Goal: Use online tool/utility: Utilize a website feature to perform a specific function

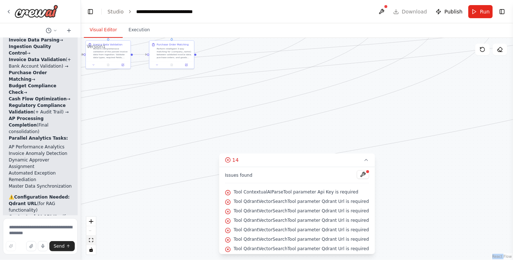
click at [95, 239] on button "fit view" at bounding box center [90, 239] width 9 height 9
drag, startPoint x: 92, startPoint y: 229, endPoint x: 408, endPoint y: 169, distance: 321.1
click at [408, 169] on div ".deletable-edge-delete-btn { width: 20px; height: 20px; border: 0px solid #ffff…" at bounding box center [297, 149] width 432 height 222
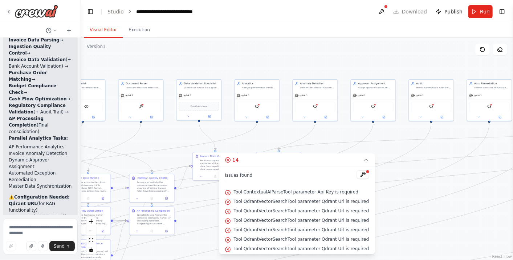
drag, startPoint x: 408, startPoint y: 169, endPoint x: 515, endPoint y: 281, distance: 154.7
click at [513, 259] on html "Hello! I'm the CrewAI assistant. What kind of automation do you want to build? …" at bounding box center [256, 130] width 513 height 260
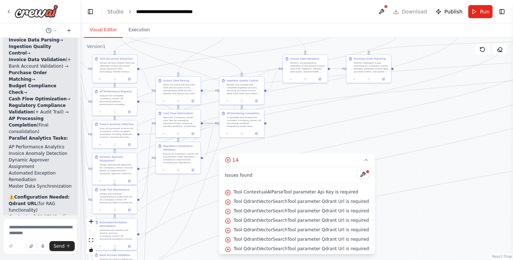
drag, startPoint x: 166, startPoint y: 55, endPoint x: 252, endPoint y: -42, distance: 130.0
click at [252, 0] on html "Hello! I'm the CrewAI assistant. What kind of automation do you want to build? …" at bounding box center [256, 130] width 513 height 260
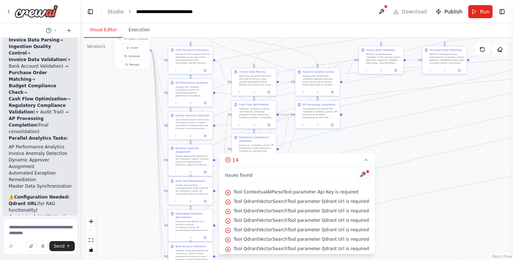
drag, startPoint x: 435, startPoint y: 215, endPoint x: 515, endPoint y: 206, distance: 80.4
click at [513, 206] on html "Hello! I'm the CrewAI assistant. What kind of automation do you want to build? …" at bounding box center [256, 130] width 513 height 260
click at [186, 57] on div "Extract all text content from the uploaded invoice document using advanced OCR …" at bounding box center [193, 58] width 35 height 12
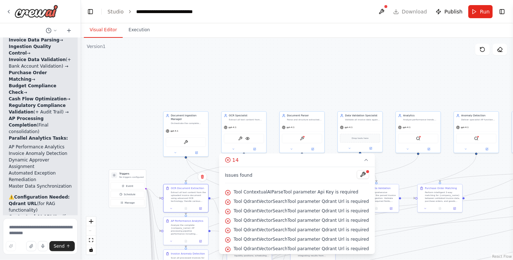
drag, startPoint x: 130, startPoint y: 106, endPoint x: 125, endPoint y: 244, distance: 138.2
click at [125, 244] on div ".deletable-edge-delete-btn { width: 20px; height: 20px; border: 0px solid #ffff…" at bounding box center [297, 149] width 432 height 222
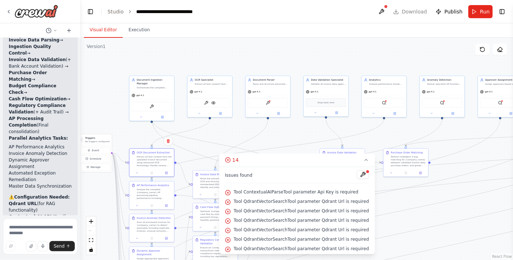
drag, startPoint x: 204, startPoint y: 84, endPoint x: 161, endPoint y: 39, distance: 62.5
click at [161, 39] on div ".deletable-edge-delete-btn { width: 20px; height: 20px; border: 0px solid #ffff…" at bounding box center [297, 149] width 432 height 222
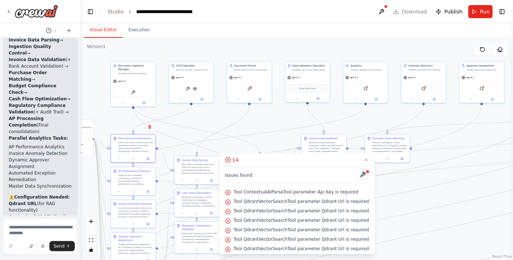
drag, startPoint x: 120, startPoint y: 122, endPoint x: 111, endPoint y: 118, distance: 10.6
click at [111, 118] on div ".deletable-edge-delete-btn { width: 20px; height: 20px; border: 0px solid #ffff…" at bounding box center [297, 149] width 432 height 222
click at [144, 101] on icon at bounding box center [144, 102] width 2 height 2
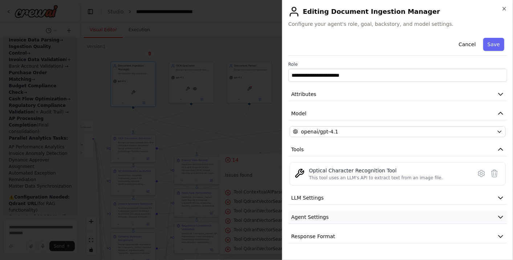
click at [377, 214] on button "Agent Settings" at bounding box center [398, 216] width 219 height 13
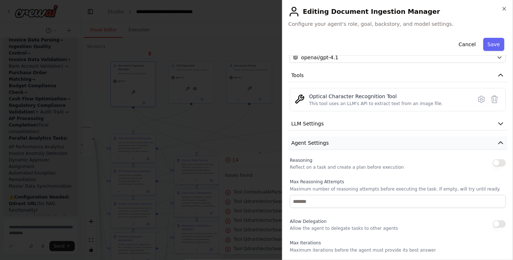
scroll to position [105, 0]
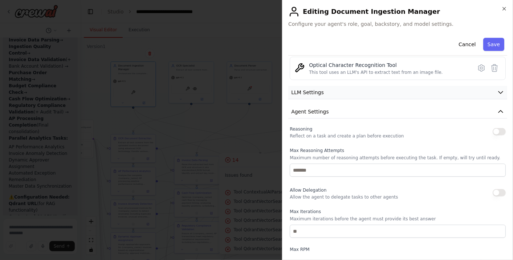
click at [343, 94] on button "LLM Settings" at bounding box center [398, 92] width 219 height 13
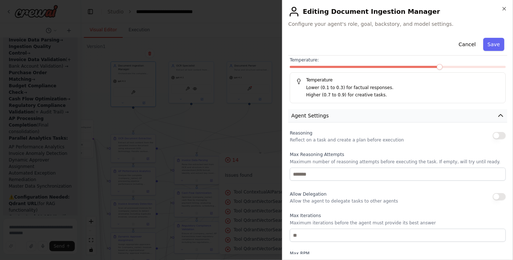
scroll to position [154, 0]
